Goal: Navigation & Orientation: Find specific page/section

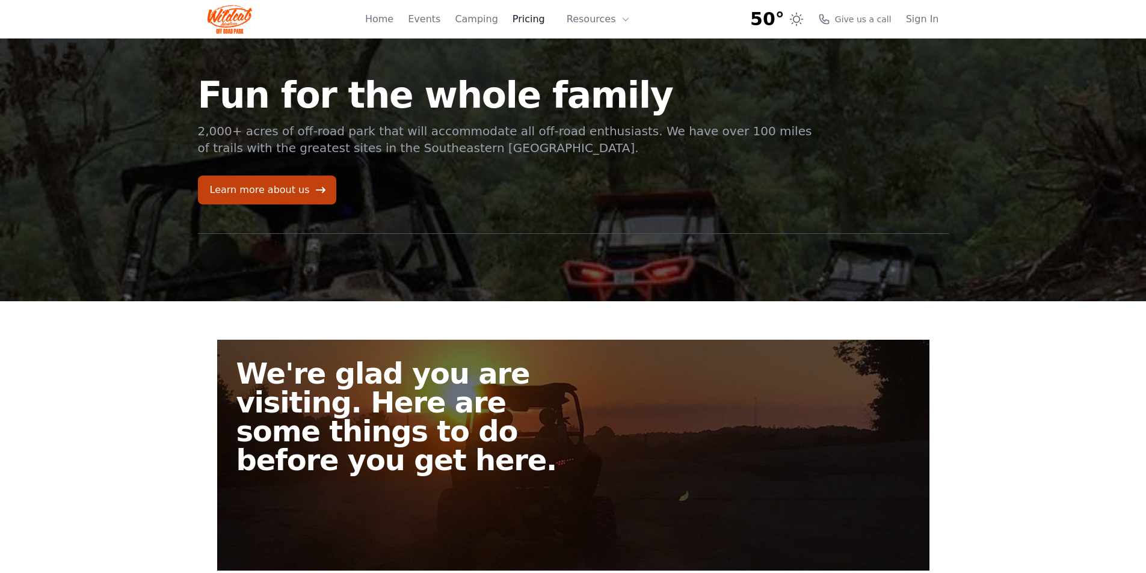
click at [538, 19] on link "Pricing" at bounding box center [529, 19] width 32 height 14
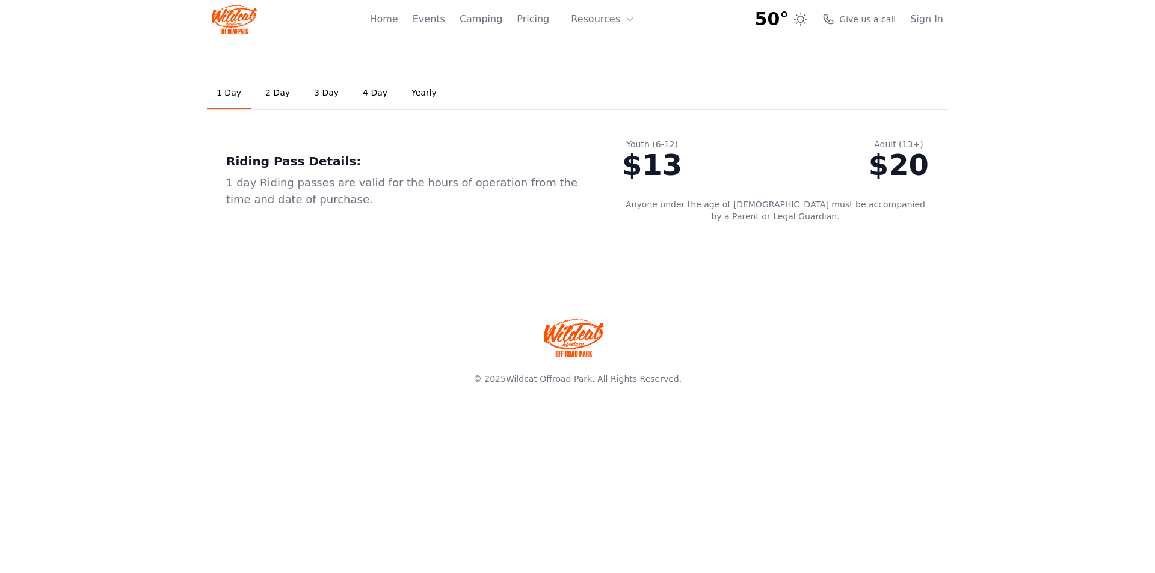
click at [270, 93] on link "2 Day" at bounding box center [278, 93] width 44 height 32
click at [230, 91] on link "1 Day" at bounding box center [229, 93] width 44 height 32
click at [274, 92] on link "2 Day" at bounding box center [278, 93] width 44 height 32
click at [443, 19] on link "Events" at bounding box center [429, 19] width 32 height 14
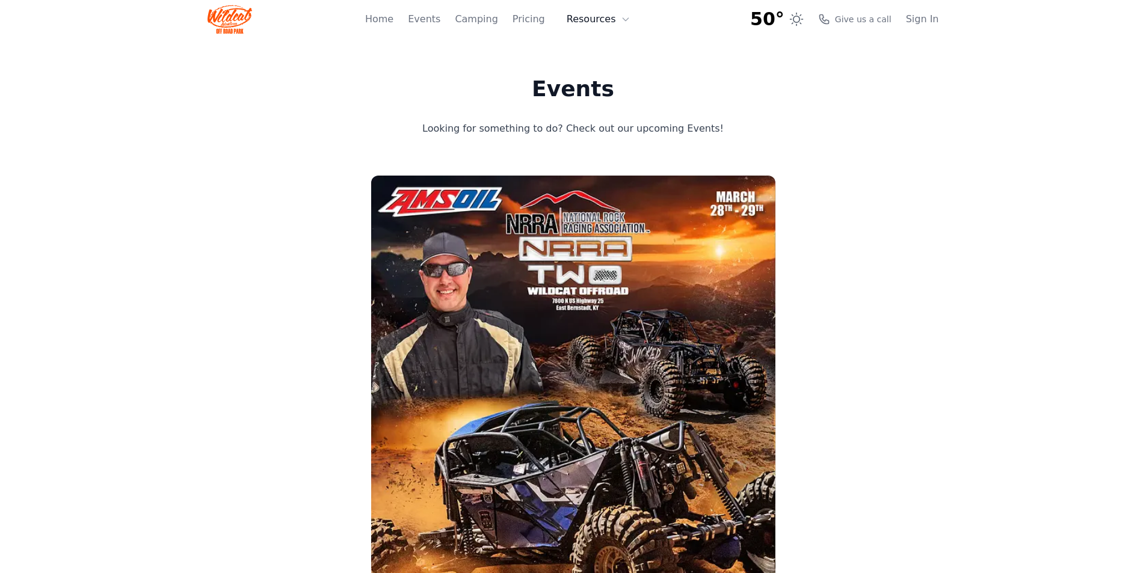
click at [599, 20] on button "Resources" at bounding box center [599, 19] width 78 height 24
click at [394, 19] on link "Home" at bounding box center [379, 19] width 28 height 14
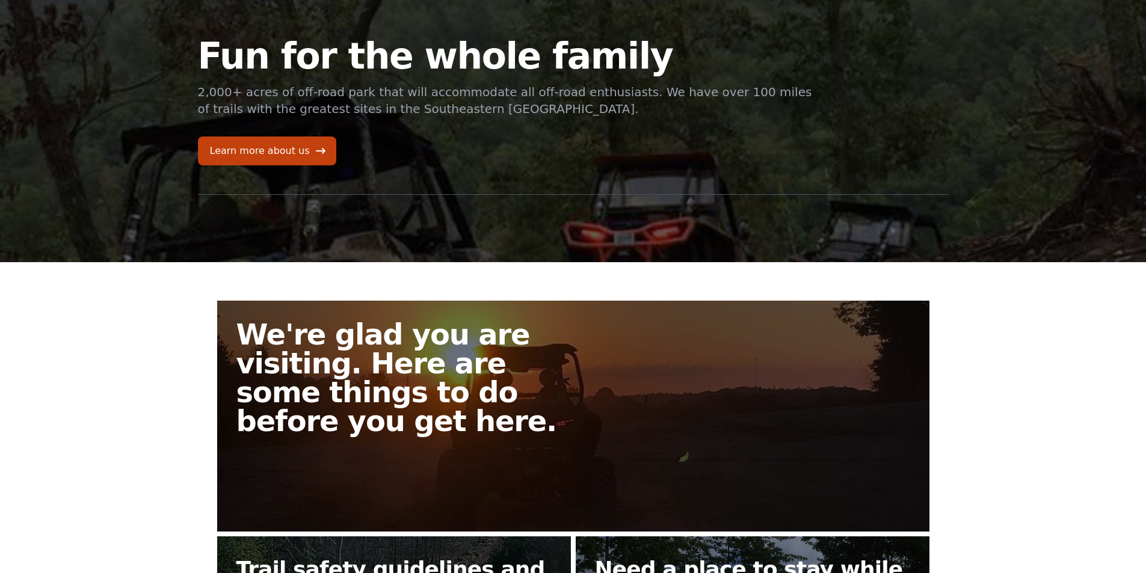
scroll to position [60, 0]
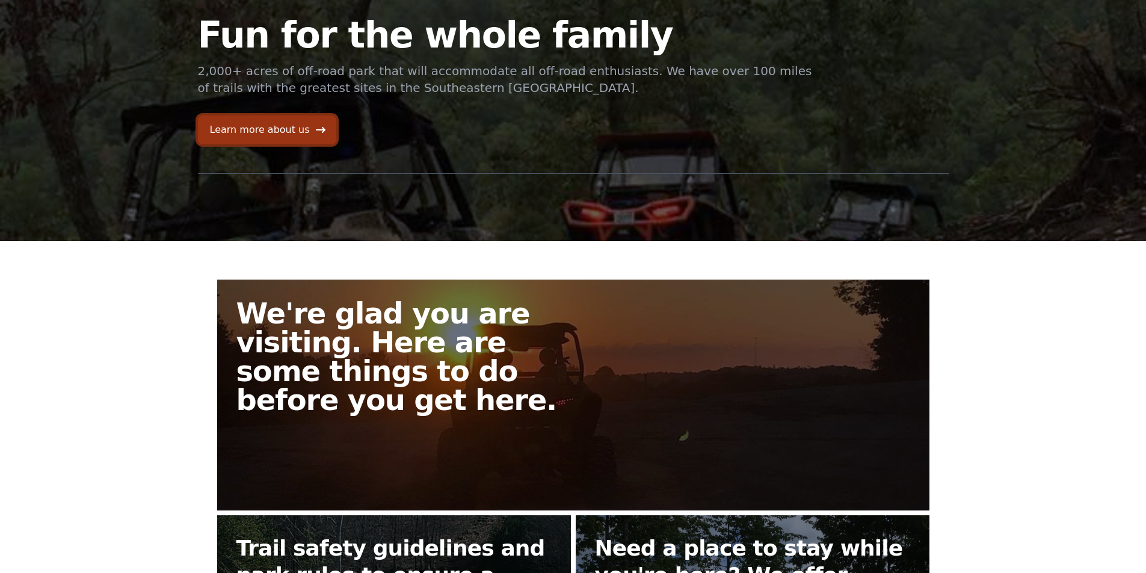
click at [278, 129] on link "Learn more about us" at bounding box center [267, 130] width 138 height 29
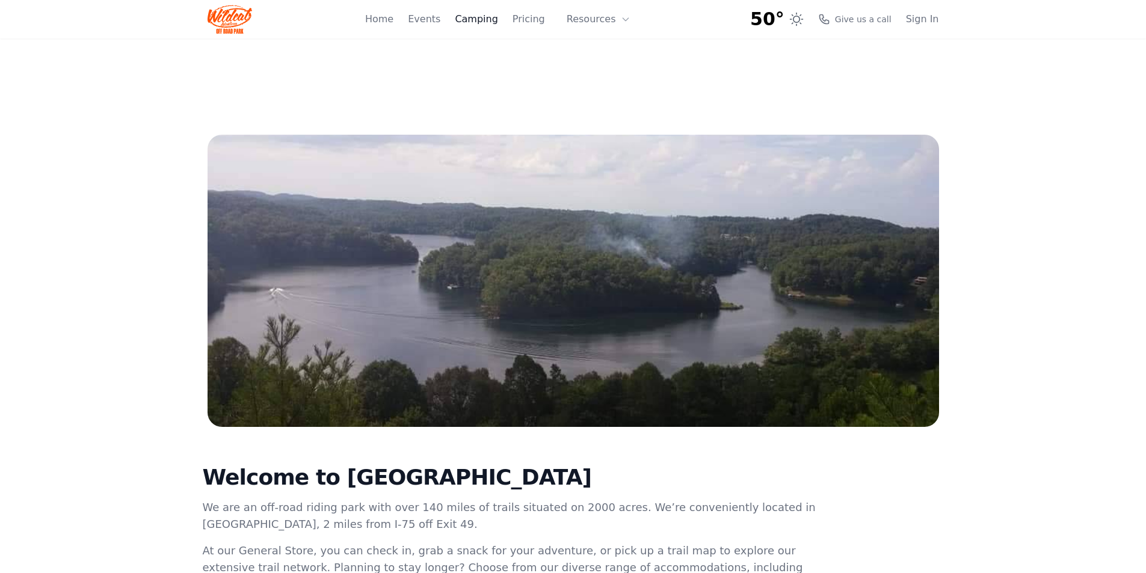
click at [488, 20] on link "Camping" at bounding box center [476, 19] width 43 height 14
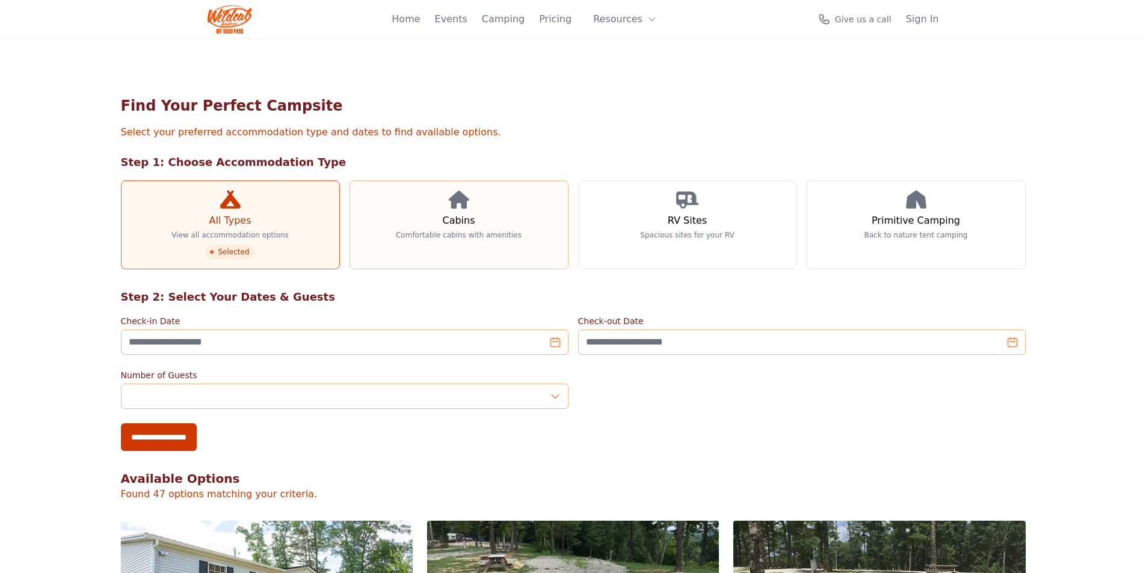
click at [453, 221] on h3 "Cabins" at bounding box center [458, 221] width 32 height 14
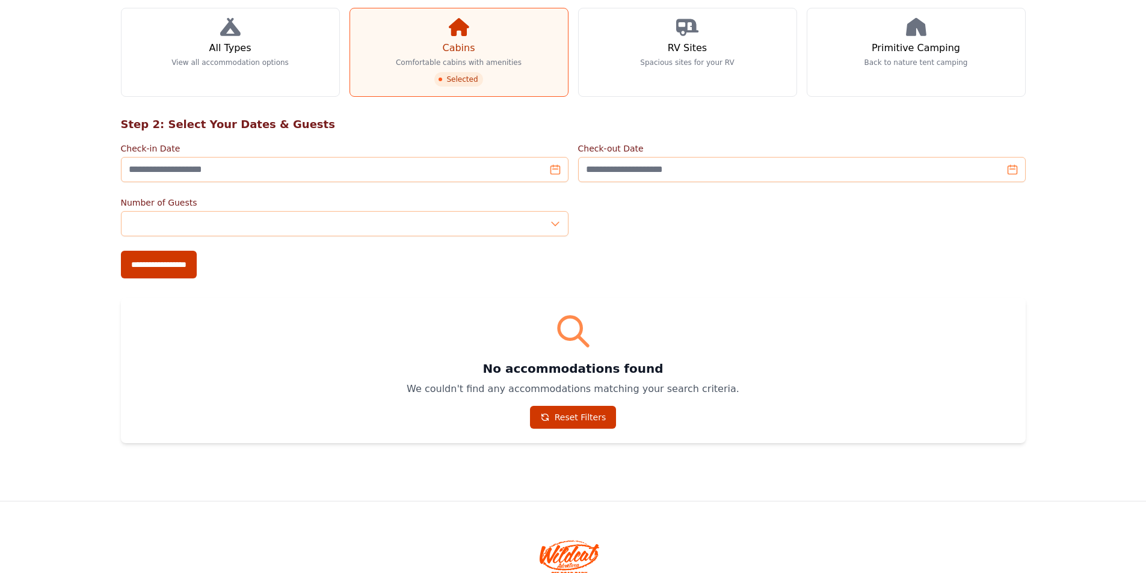
scroll to position [181, 0]
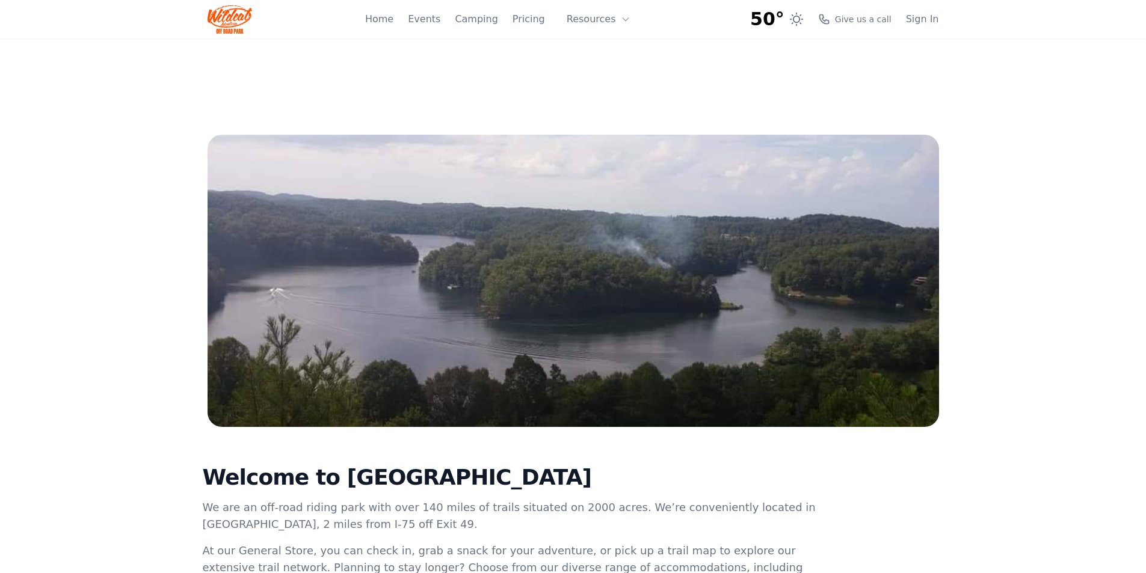
scroll to position [60, 0]
